Goal: Transaction & Acquisition: Download file/media

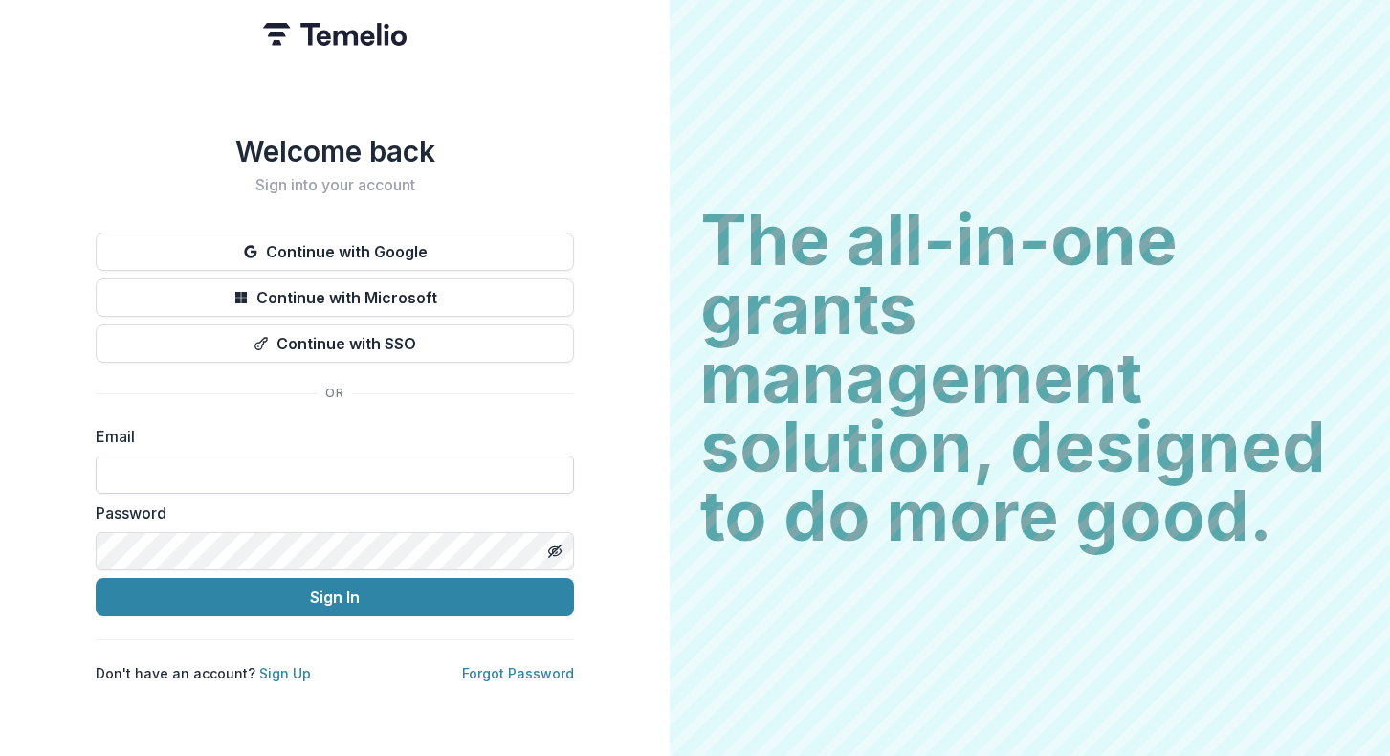
click at [437, 466] on input at bounding box center [335, 474] width 478 height 38
type input "**********"
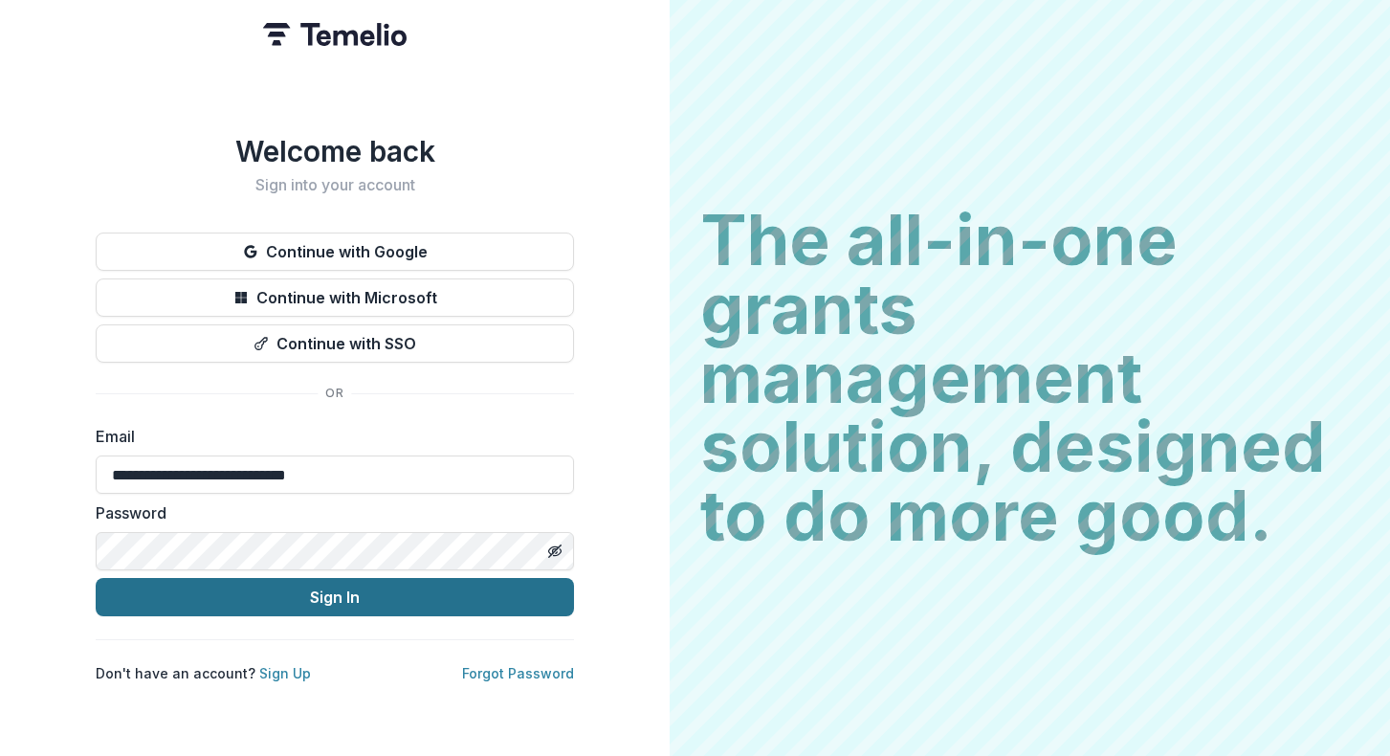
click at [372, 596] on button "Sign In" at bounding box center [335, 597] width 478 height 38
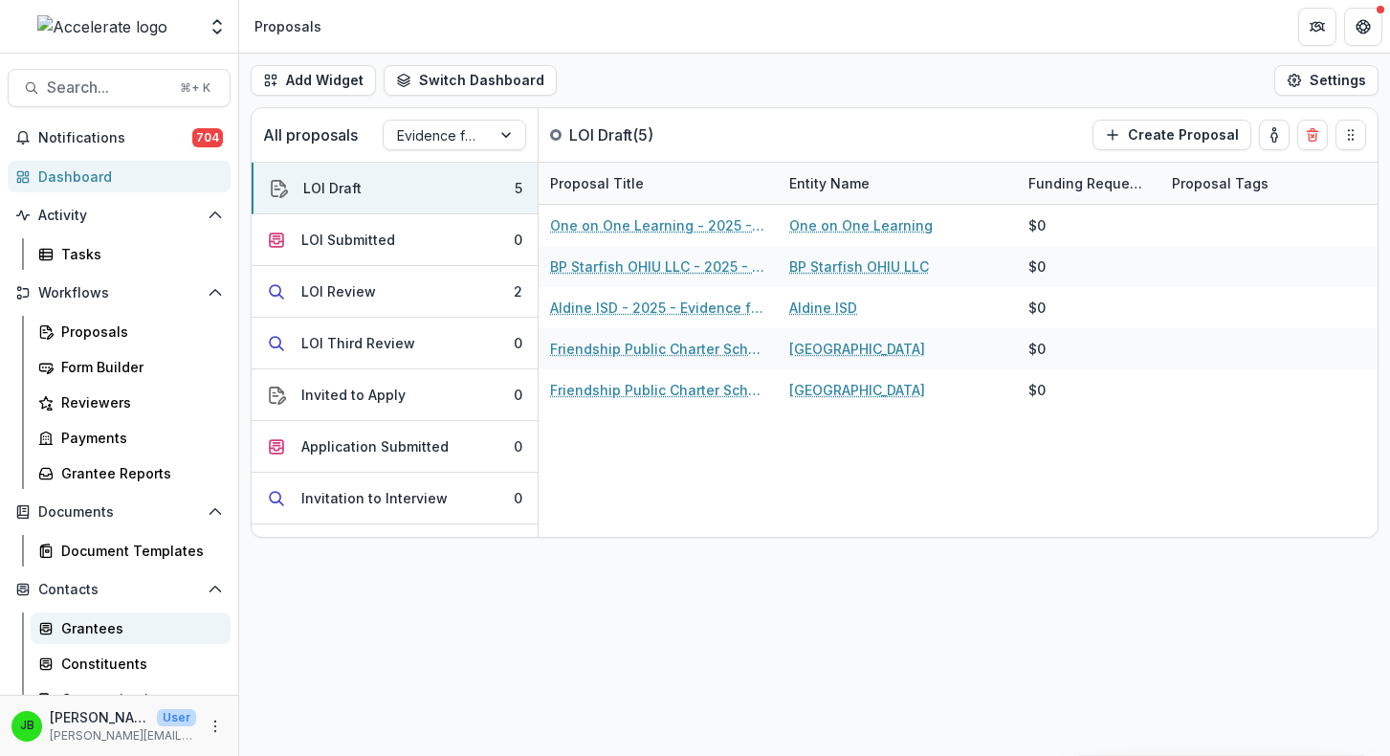
click at [105, 616] on link "Grantees" at bounding box center [131, 628] width 200 height 32
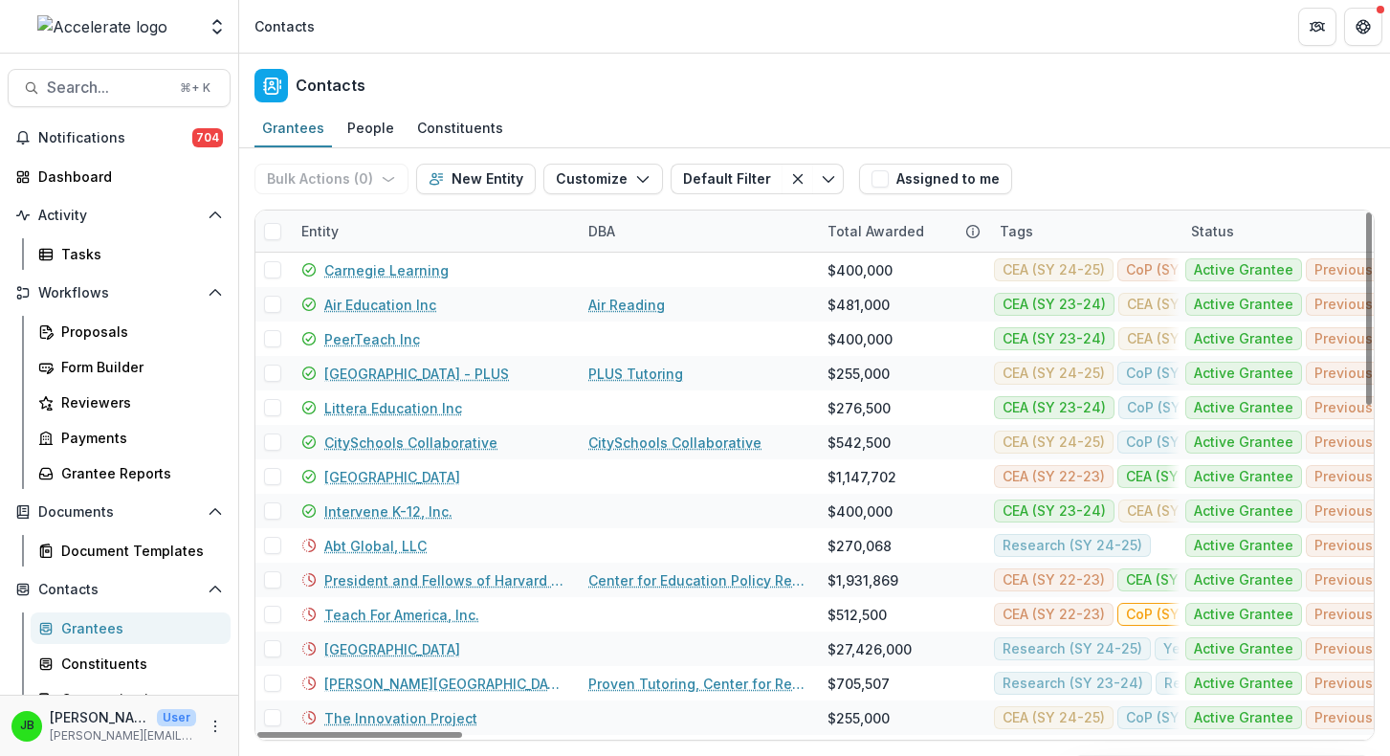
click at [338, 231] on div "Entity" at bounding box center [320, 231] width 60 height 20
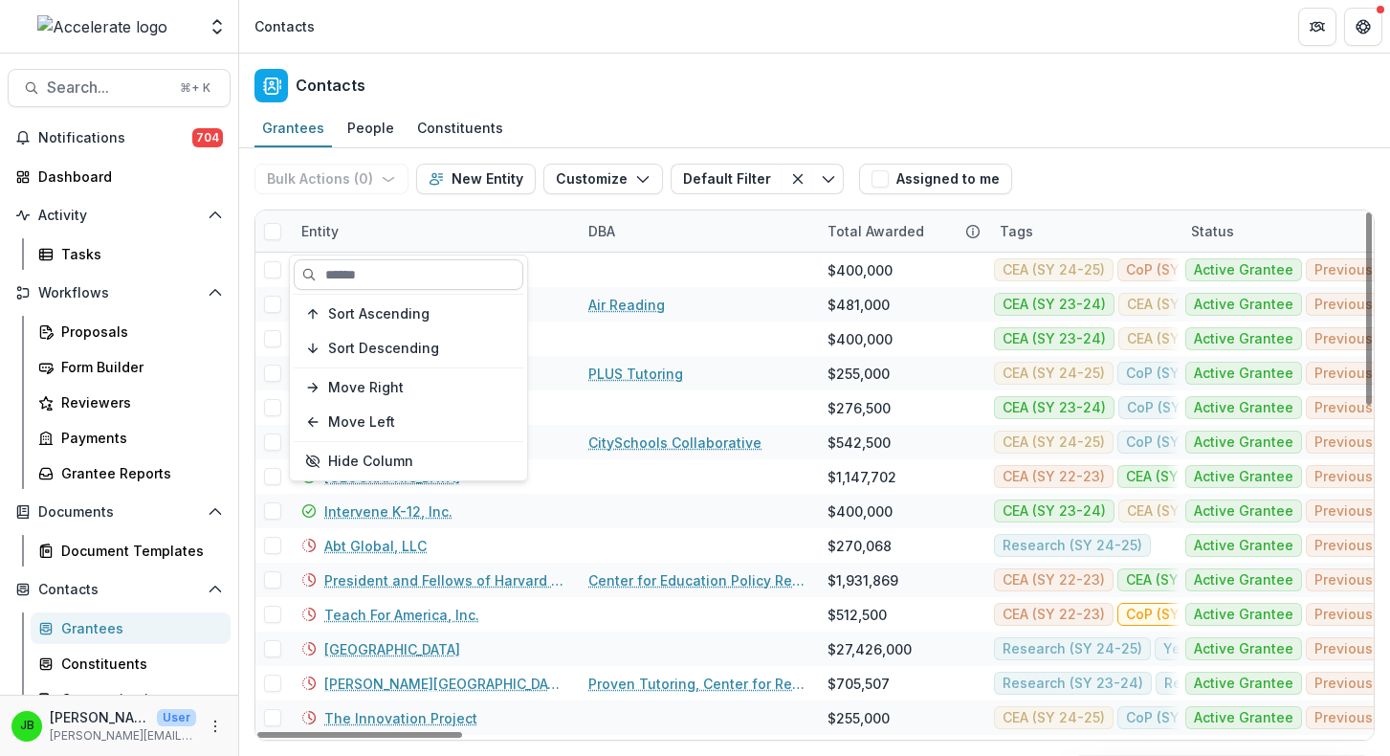
click at [349, 277] on input at bounding box center [409, 274] width 230 height 31
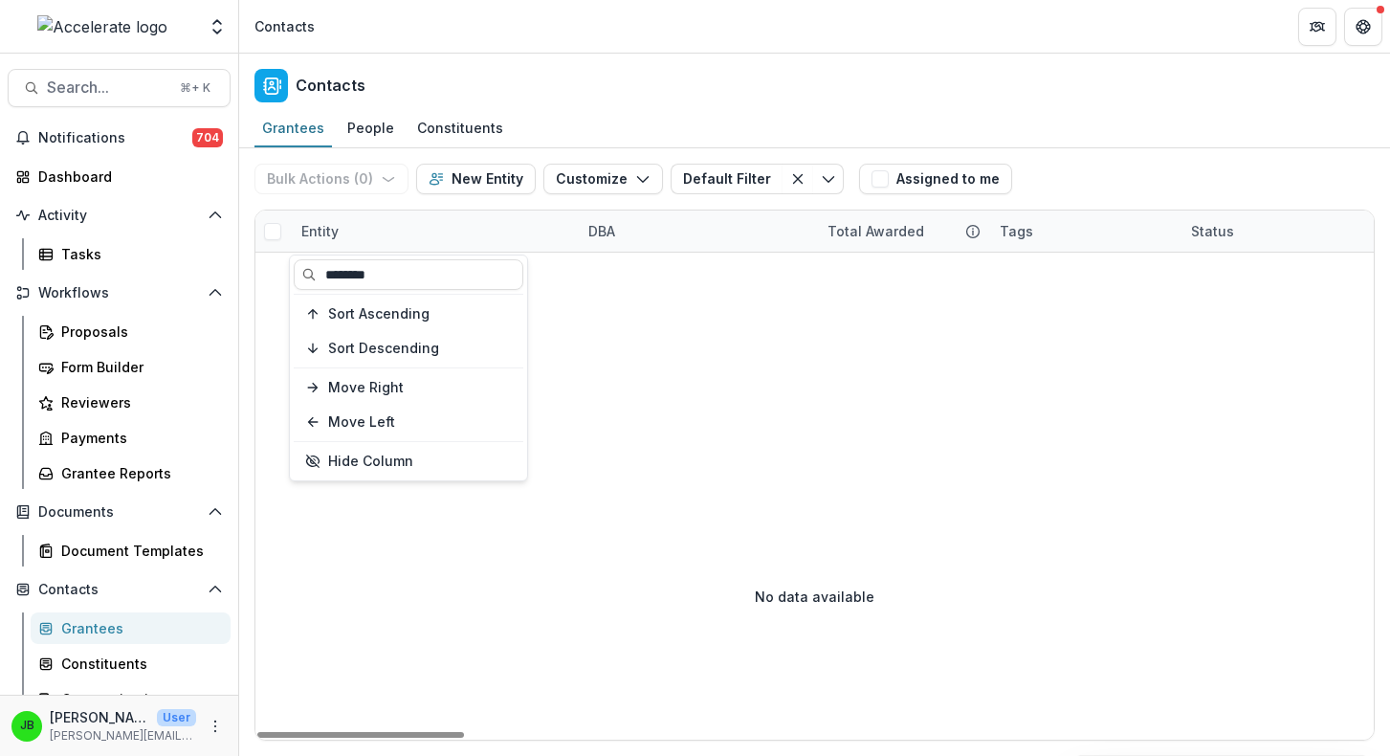
drag, startPoint x: 394, startPoint y: 270, endPoint x: 241, endPoint y: 270, distance: 153.1
click at [241, 270] on body "Skip to content Foundations Accelerate Nonprofits New Nonprofit Team Settings A…" at bounding box center [695, 378] width 1390 height 756
type input "*"
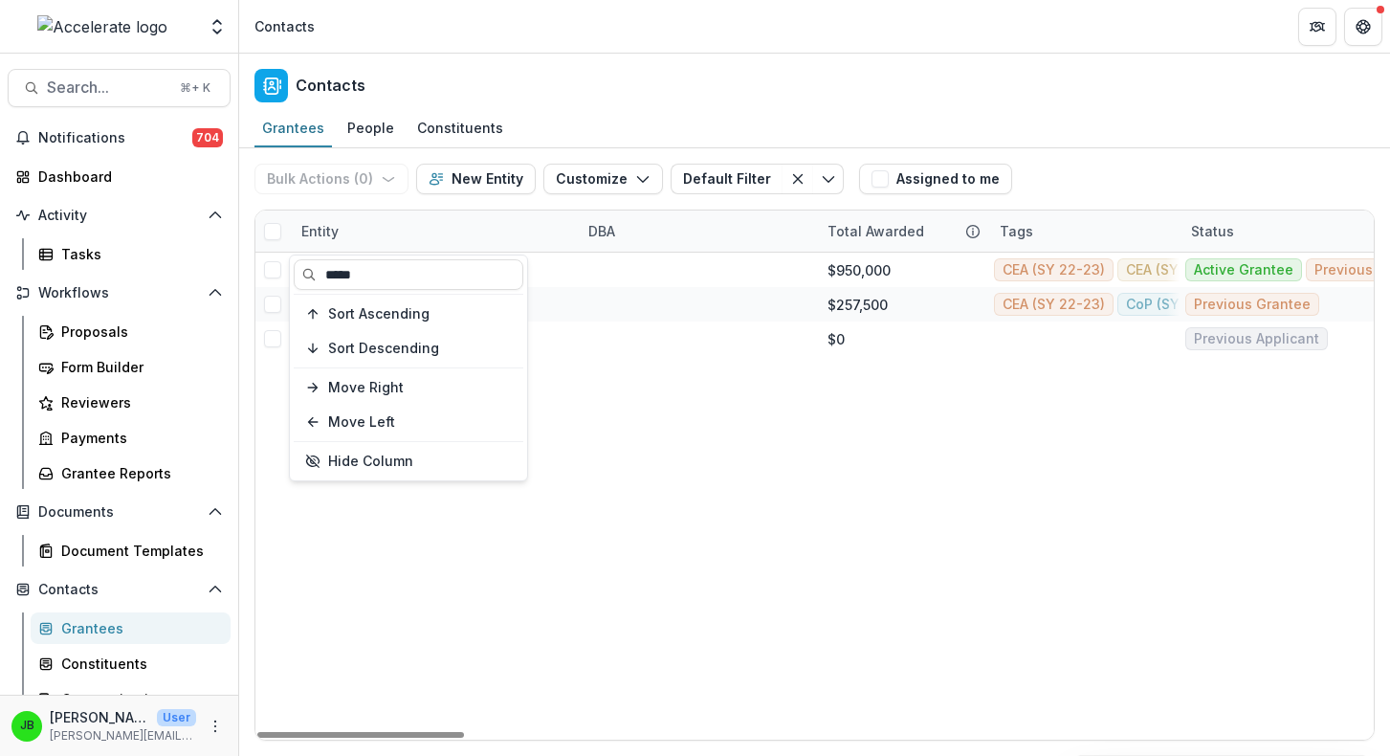
type input "*****"
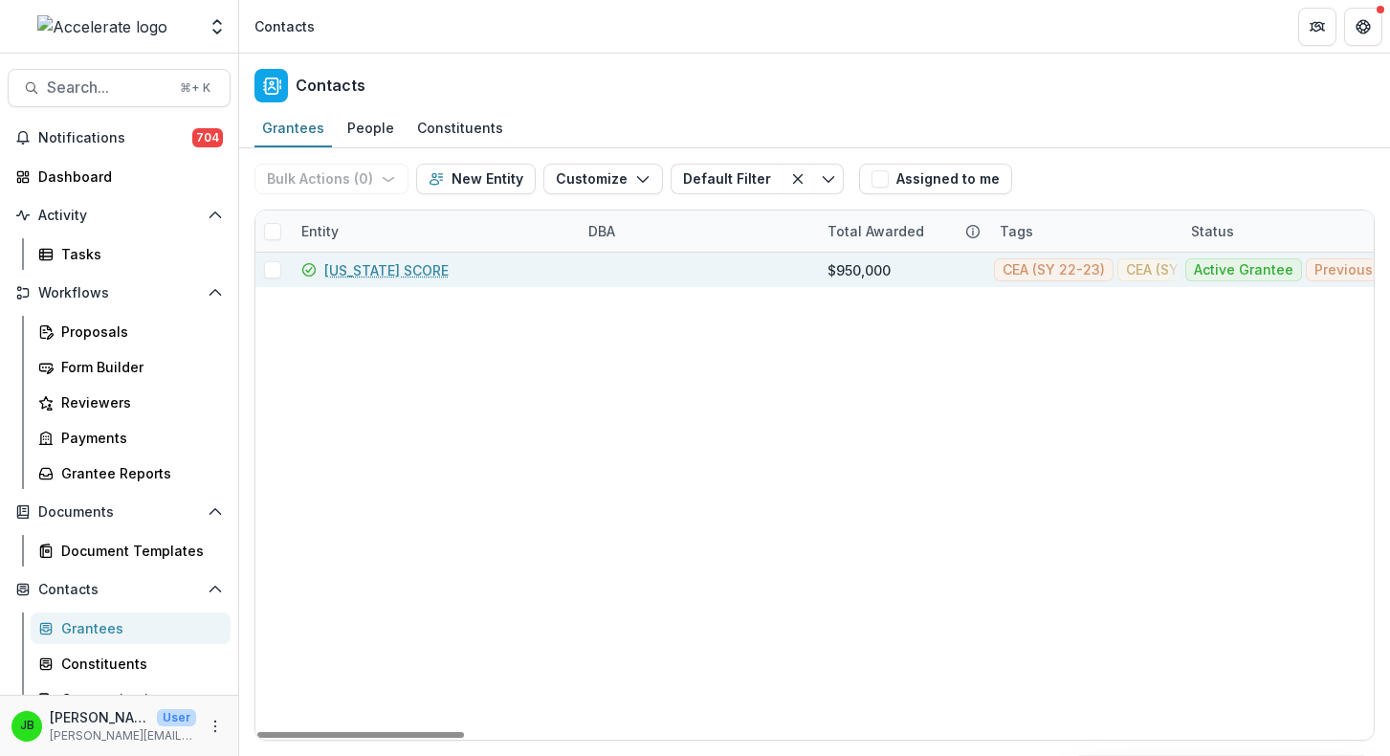
click at [405, 270] on link "[US_STATE] SCORE" at bounding box center [386, 270] width 124 height 20
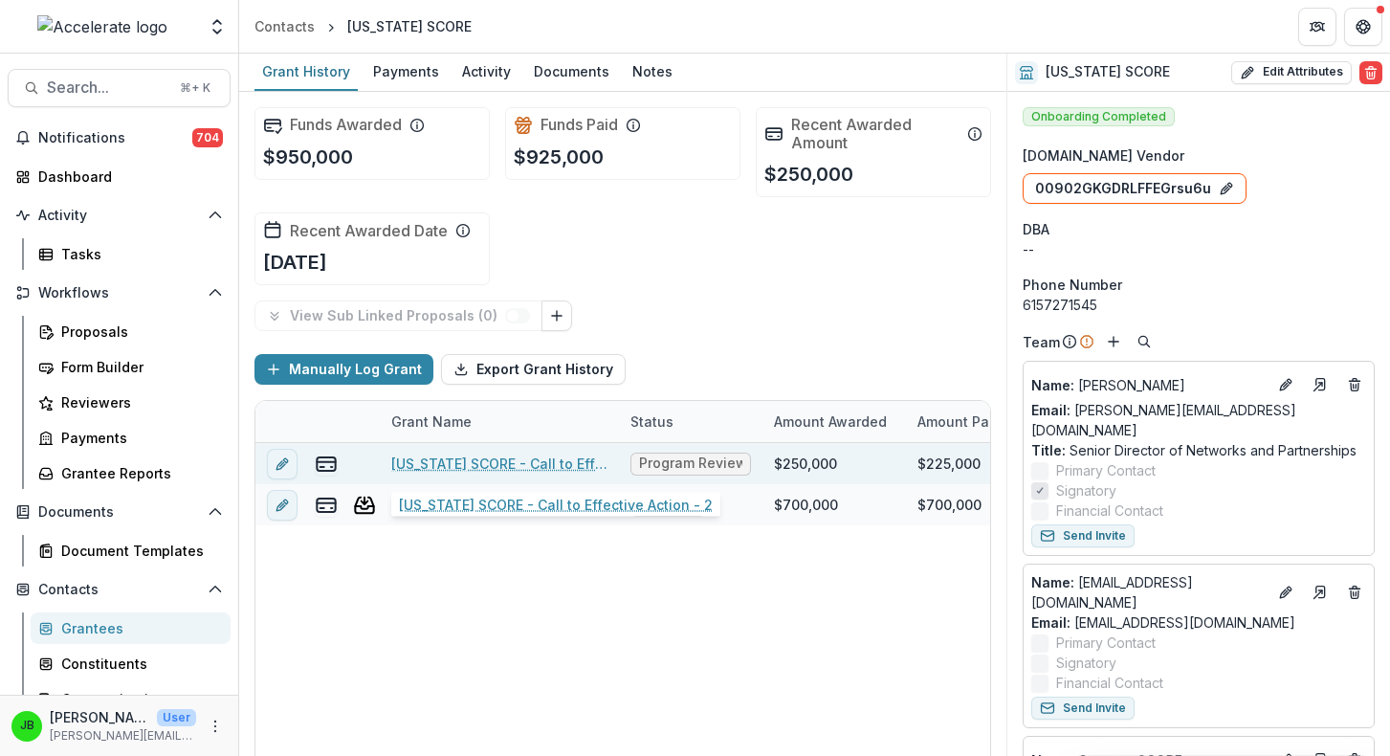
click at [512, 464] on link "[US_STATE] SCORE - Call to Effective Action - 2" at bounding box center [499, 464] width 216 height 20
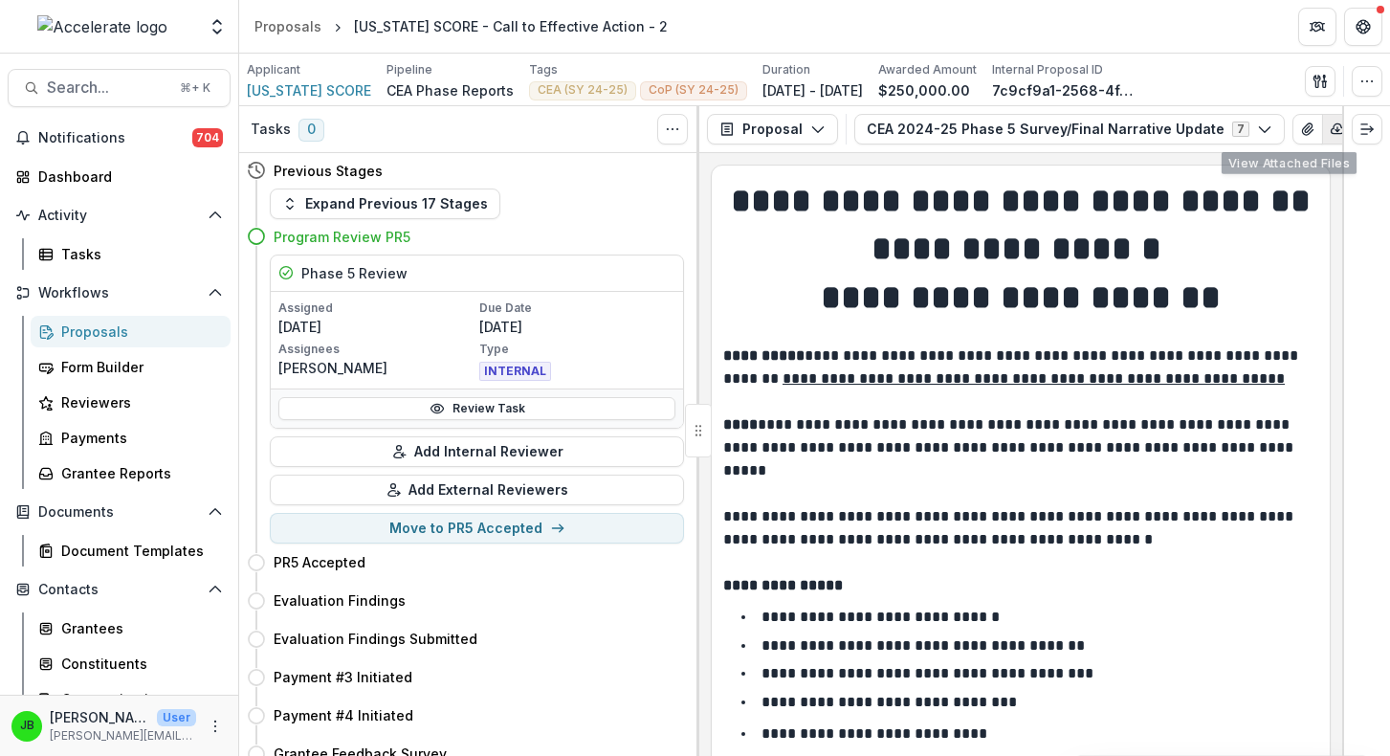
click at [1330, 127] on icon "button" at bounding box center [1337, 129] width 15 height 15
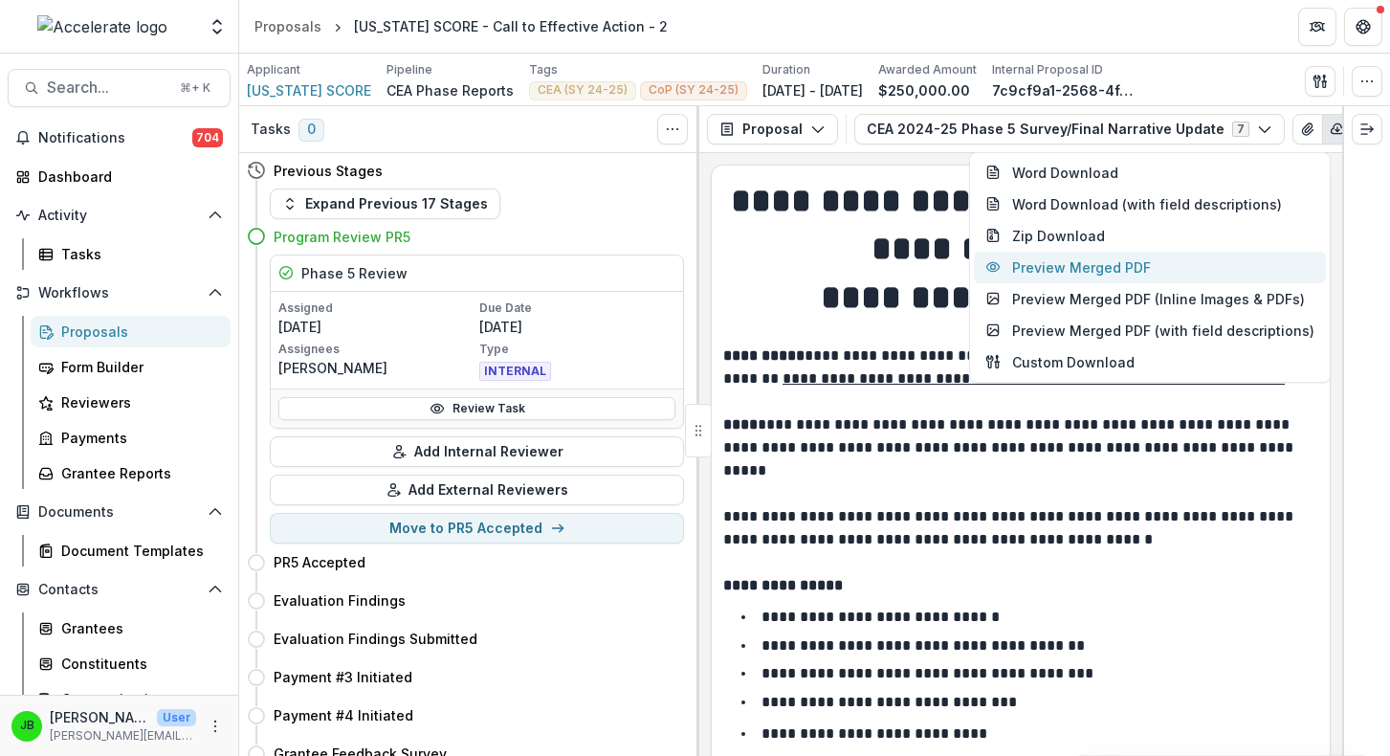
click at [1152, 273] on button "Preview Merged PDF" at bounding box center [1150, 268] width 352 height 32
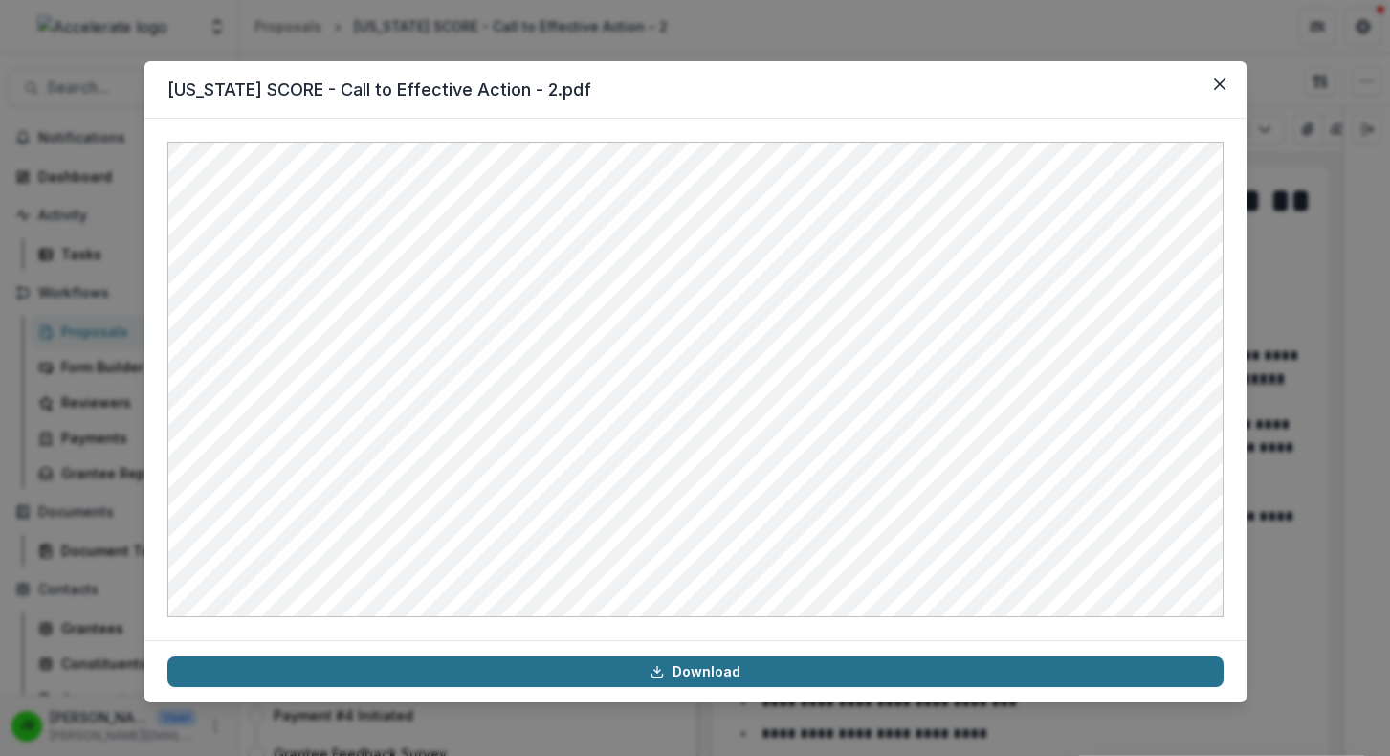
click at [813, 666] on link "Download" at bounding box center [695, 671] width 1056 height 31
